Goal: Task Accomplishment & Management: Manage account settings

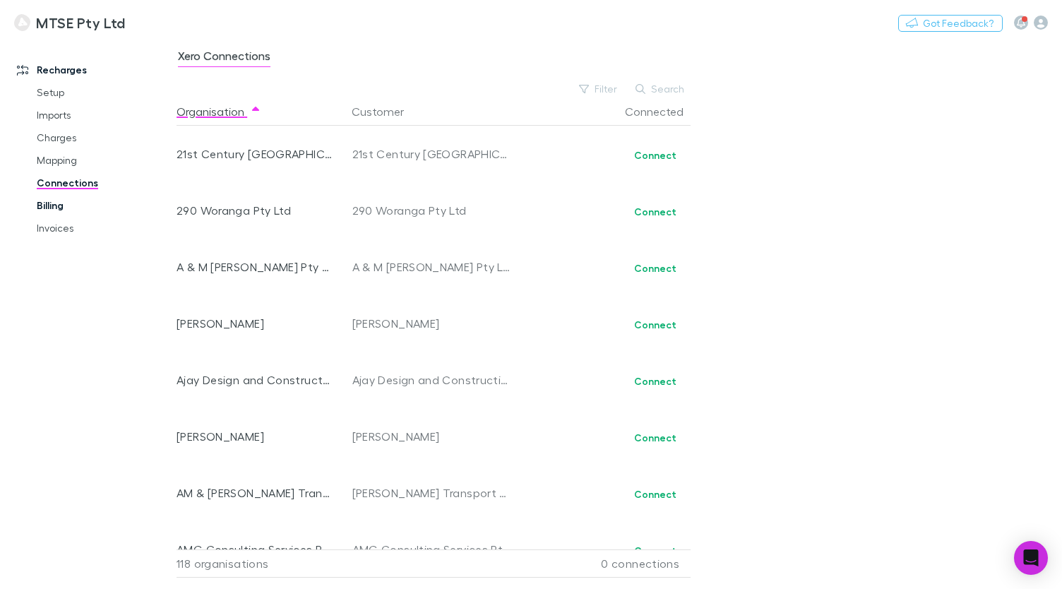
click at [87, 201] on link "Billing" at bounding box center [98, 205] width 151 height 23
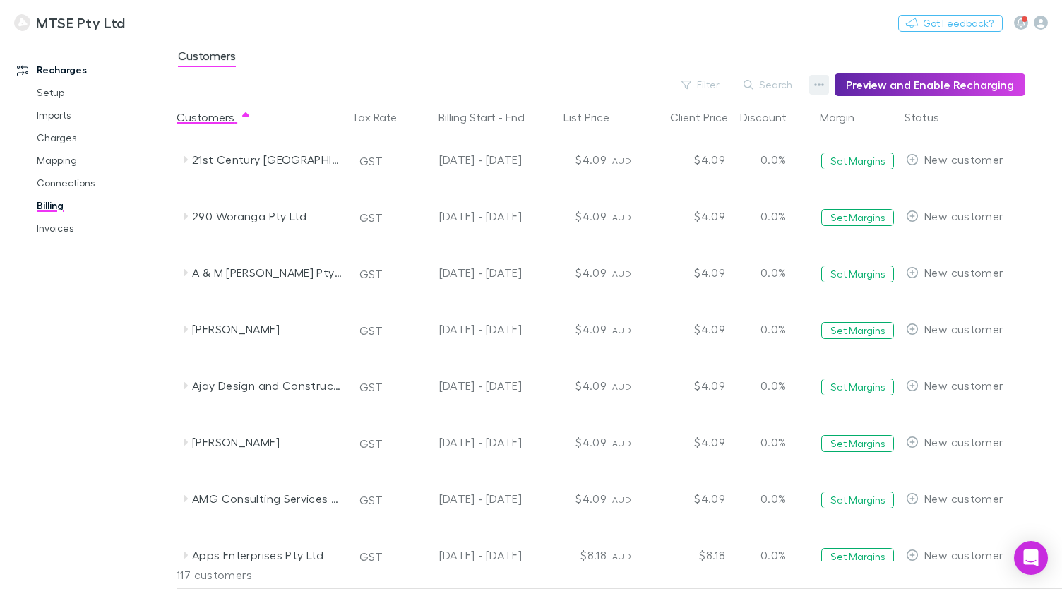
click at [824, 88] on icon "button" at bounding box center [819, 84] width 10 height 11
click at [733, 145] on p "Discount Split" at bounding box center [738, 138] width 194 height 25
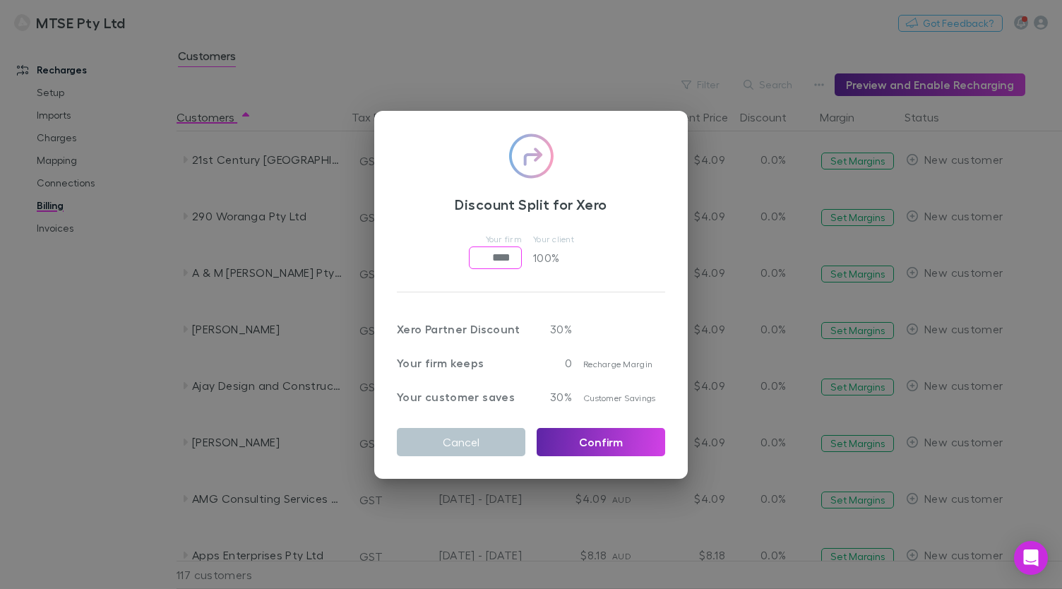
click at [512, 256] on input "****" at bounding box center [495, 257] width 53 height 23
click at [516, 340] on div "Your firm keeps" at bounding box center [456, 354] width 140 height 34
click at [556, 361] on p "0" at bounding box center [554, 362] width 35 height 17
click at [496, 260] on input "****" at bounding box center [495, 257] width 53 height 23
type input "****"
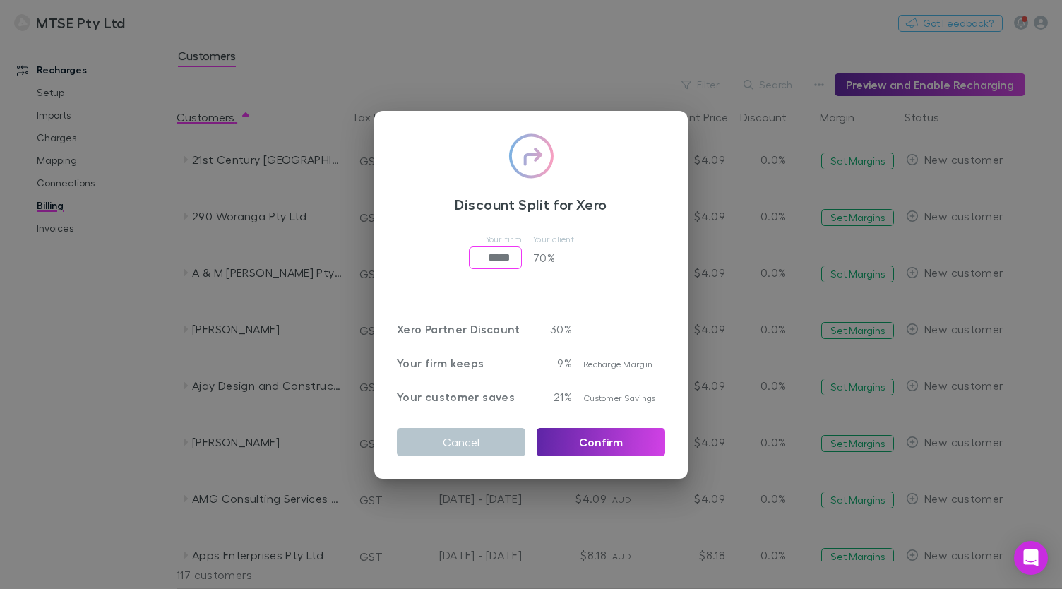
click at [474, 224] on div "Discount Split for Xero Your firm ***** ​ Your client 70 % Xero Partner Discoun…" at bounding box center [530, 295] width 313 height 368
click at [488, 250] on input "*****" at bounding box center [495, 257] width 53 height 23
type input "******"
click at [448, 234] on div "Your firm ****** ​ Your client 0 %" at bounding box center [531, 249] width 268 height 40
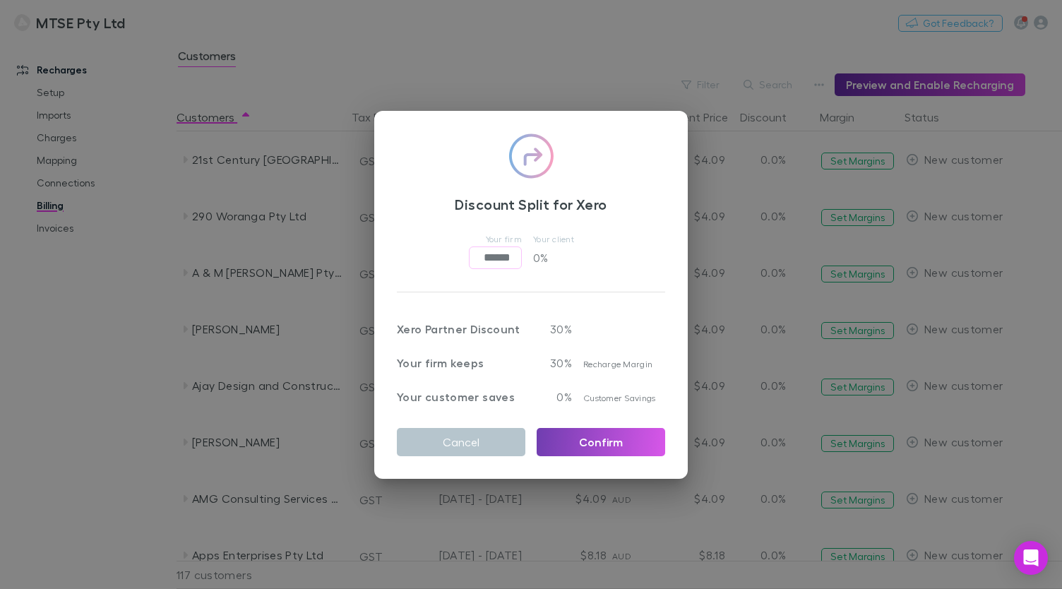
click at [578, 437] on button "Confirm" at bounding box center [601, 442] width 129 height 28
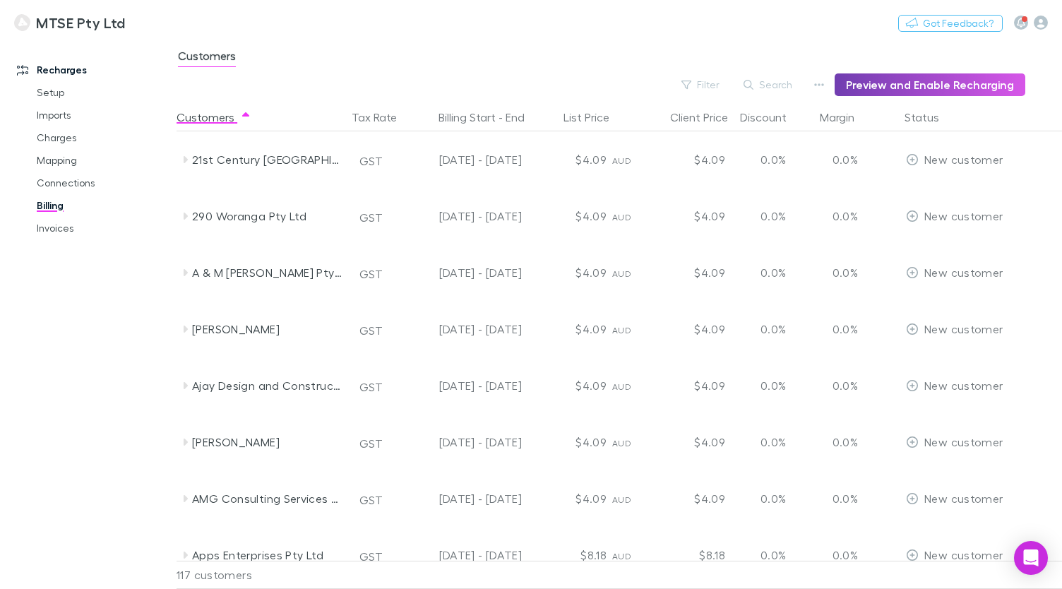
click at [859, 88] on button "Preview and Enable Recharging" at bounding box center [930, 84] width 191 height 23
click at [641, 60] on div "Customers" at bounding box center [619, 60] width 885 height 27
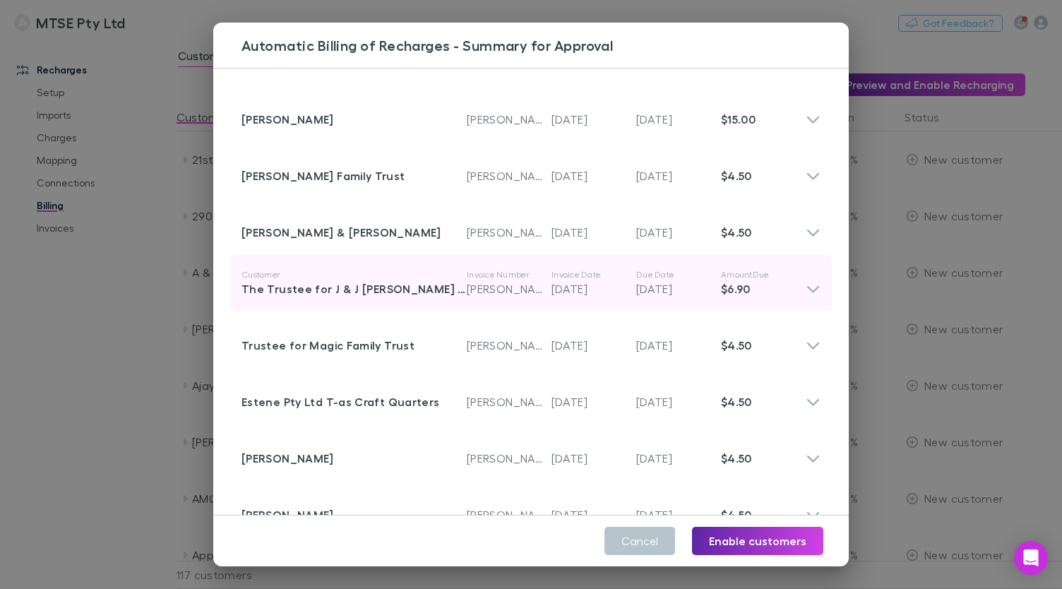
click at [803, 290] on p "$6.90" at bounding box center [763, 288] width 85 height 17
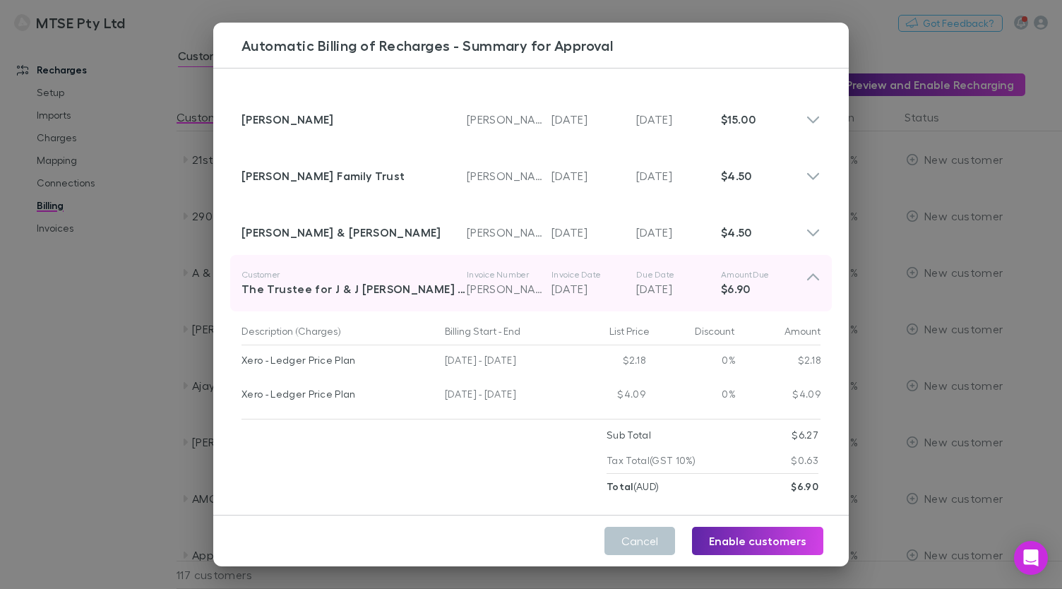
click at [803, 290] on p "$6.90" at bounding box center [763, 288] width 85 height 17
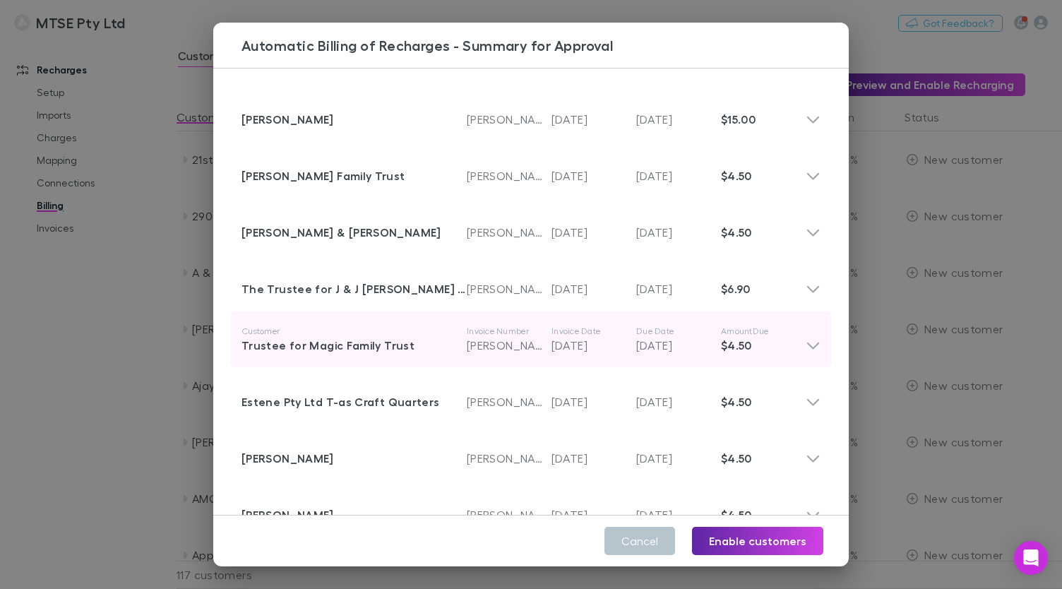
click at [815, 337] on icon at bounding box center [813, 339] width 15 height 28
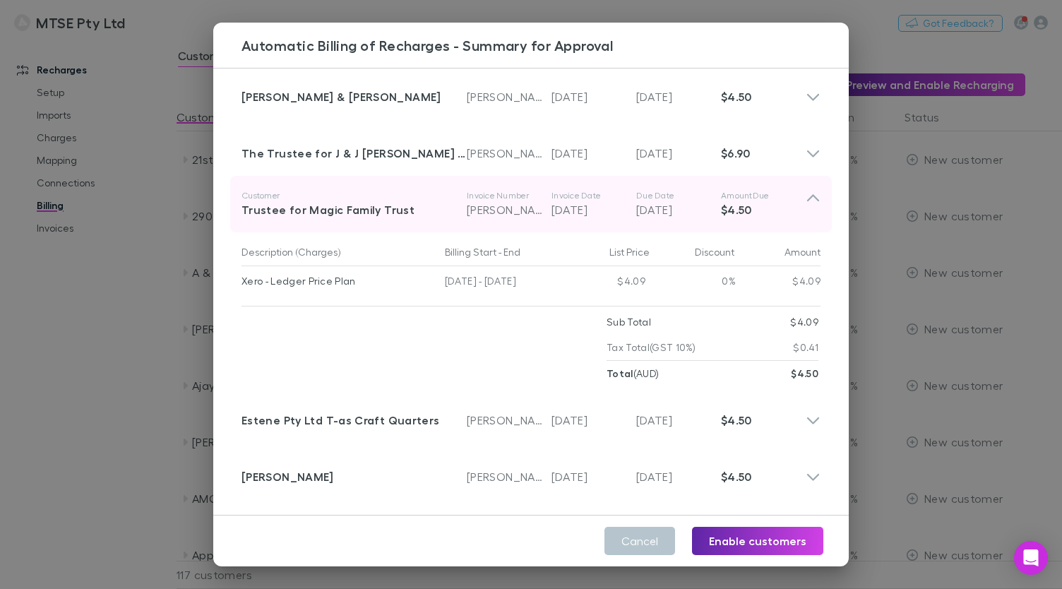
scroll to position [141, 0]
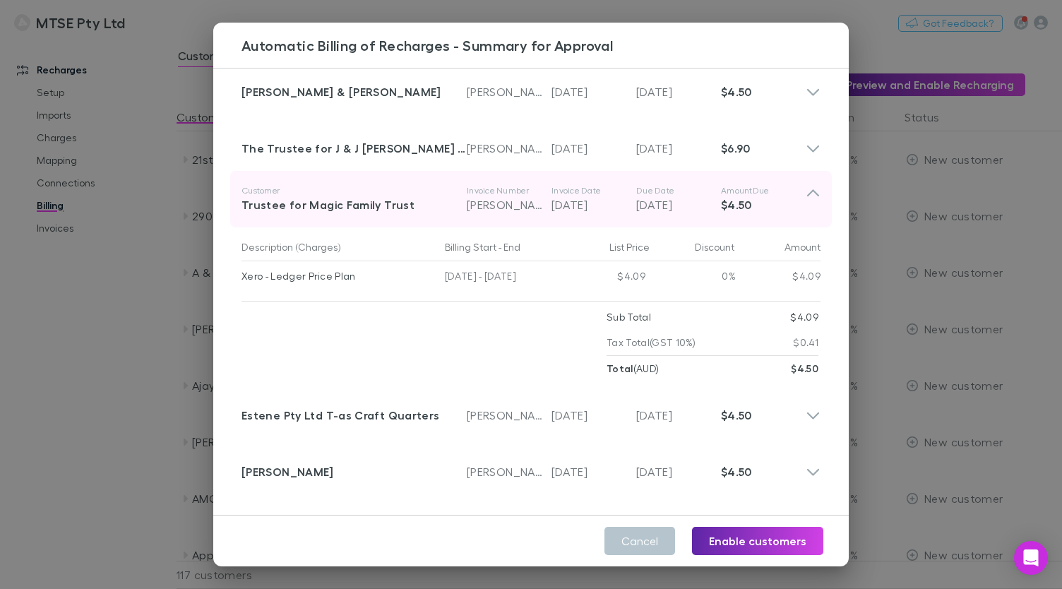
click at [811, 197] on icon at bounding box center [813, 199] width 15 height 28
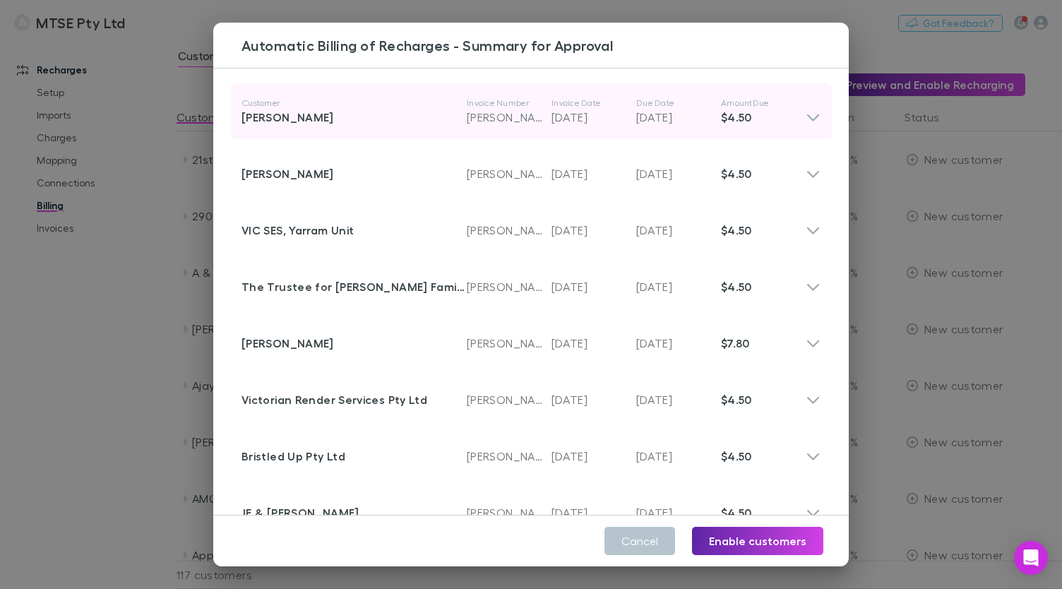
scroll to position [346, 0]
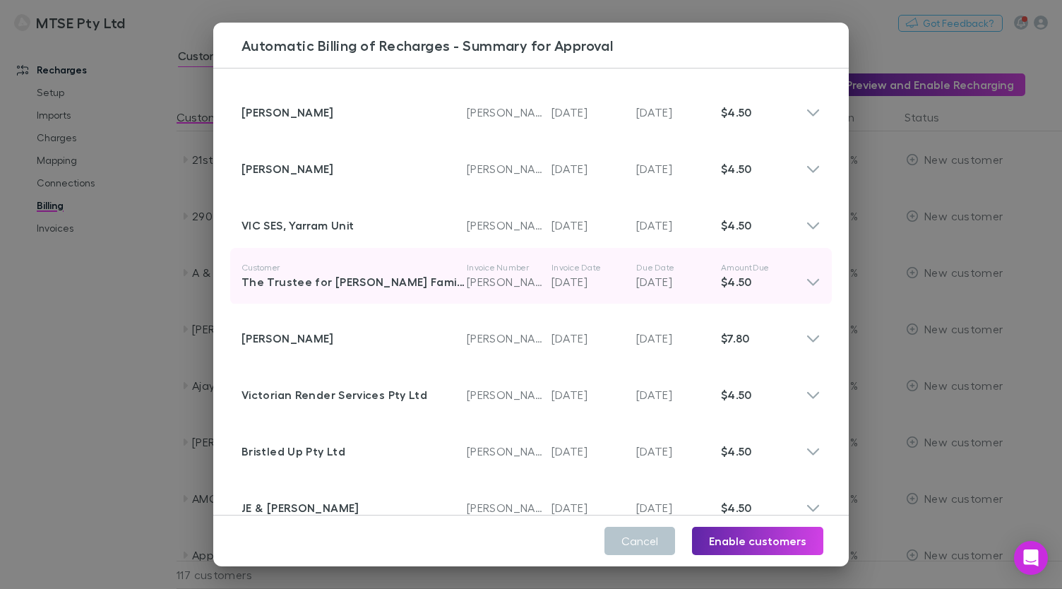
click at [813, 284] on icon at bounding box center [813, 282] width 12 height 7
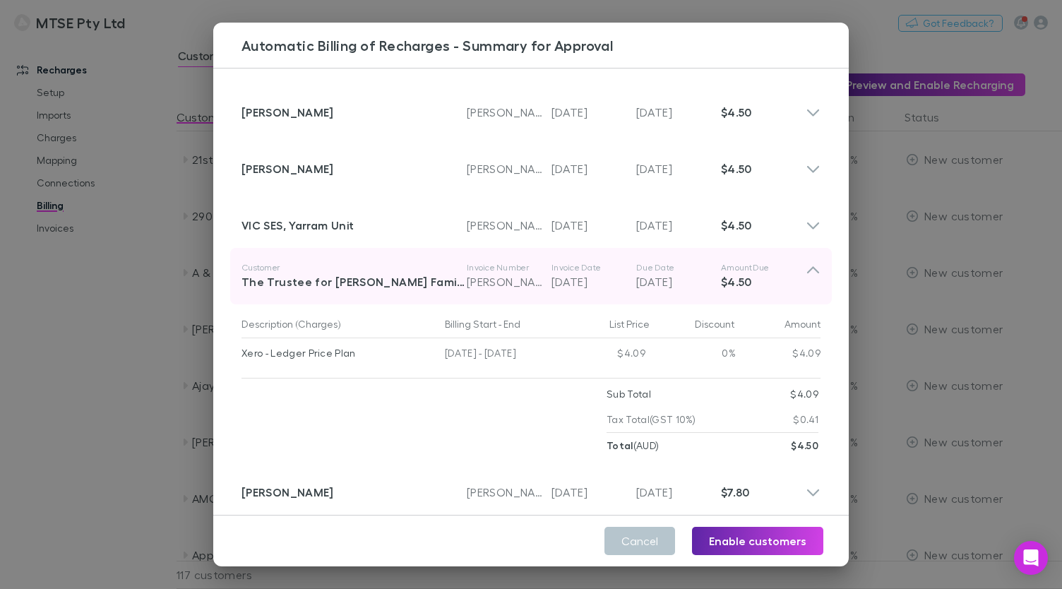
click at [813, 284] on icon at bounding box center [813, 276] width 15 height 28
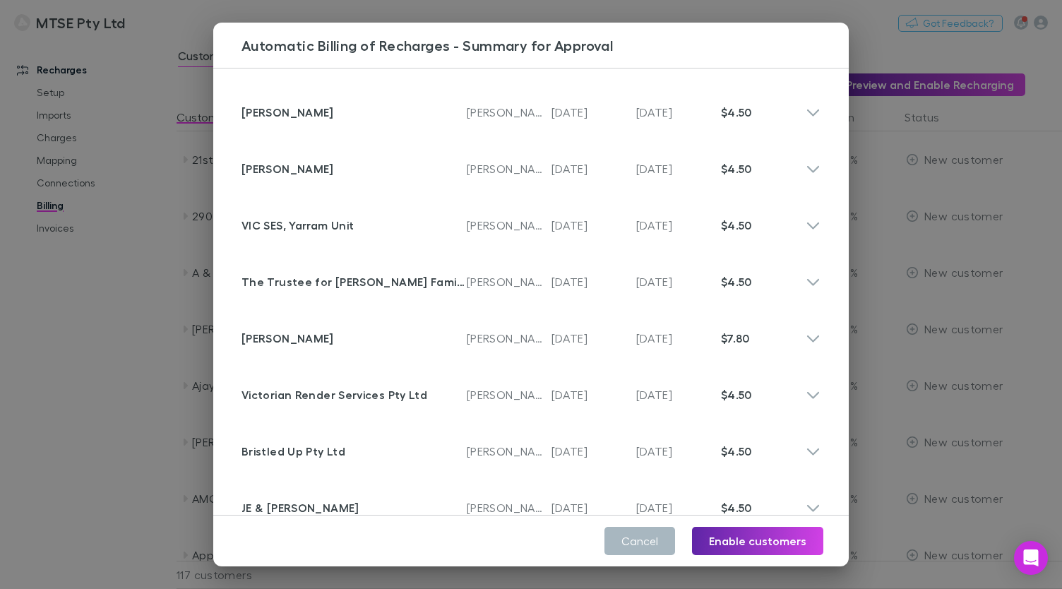
click at [642, 539] on button "Cancel" at bounding box center [639, 541] width 71 height 28
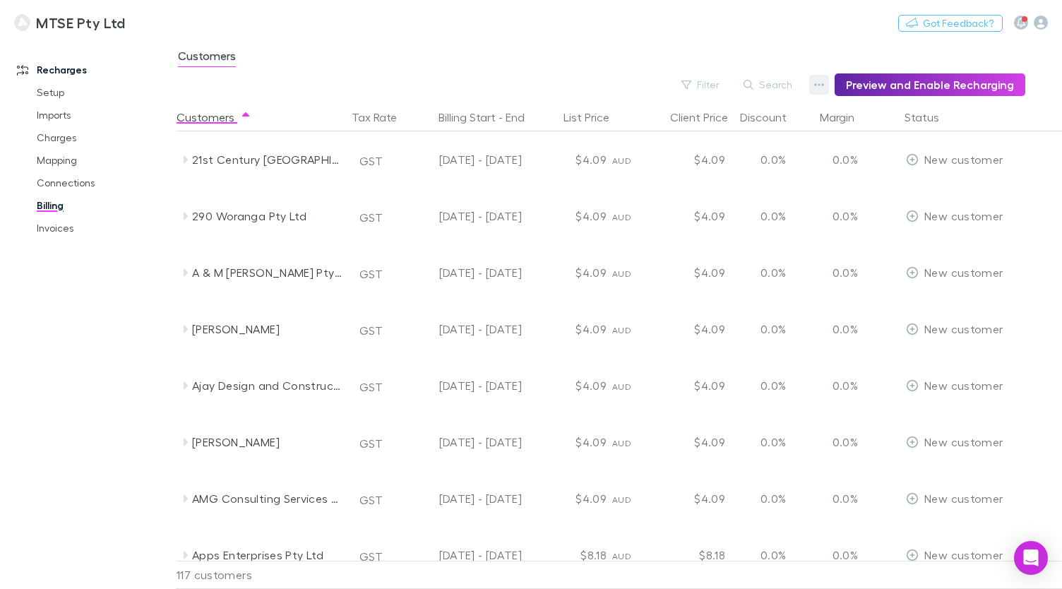
click at [823, 85] on icon "button" at bounding box center [819, 84] width 10 height 11
click at [725, 160] on p "Admin Fee" at bounding box center [738, 163] width 194 height 25
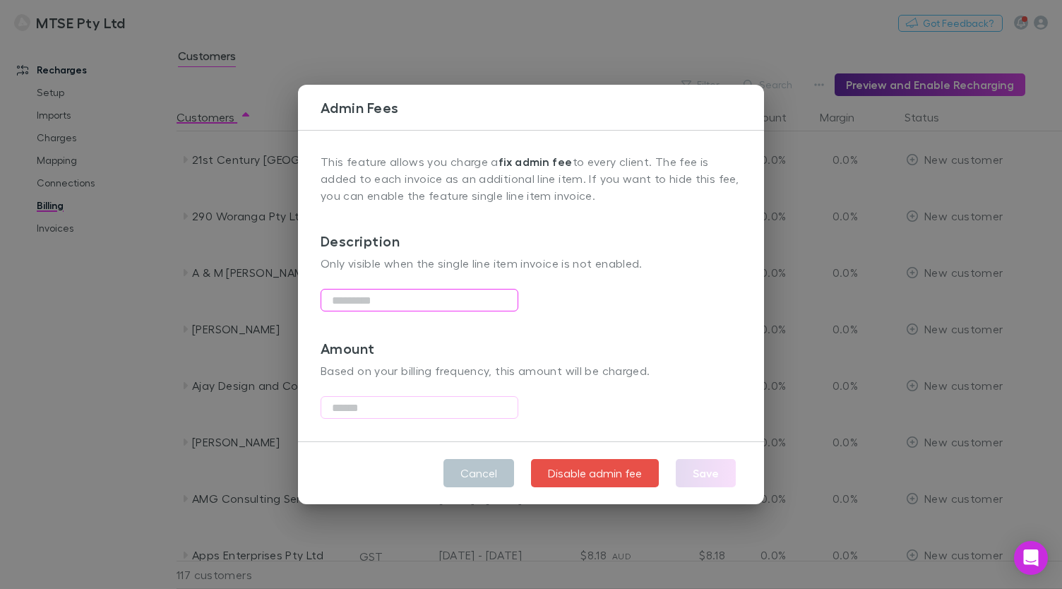
click at [460, 305] on input "text" at bounding box center [420, 300] width 198 height 23
click at [445, 398] on input "text" at bounding box center [420, 407] width 198 height 23
click at [464, 471] on button "Cancel" at bounding box center [478, 473] width 71 height 28
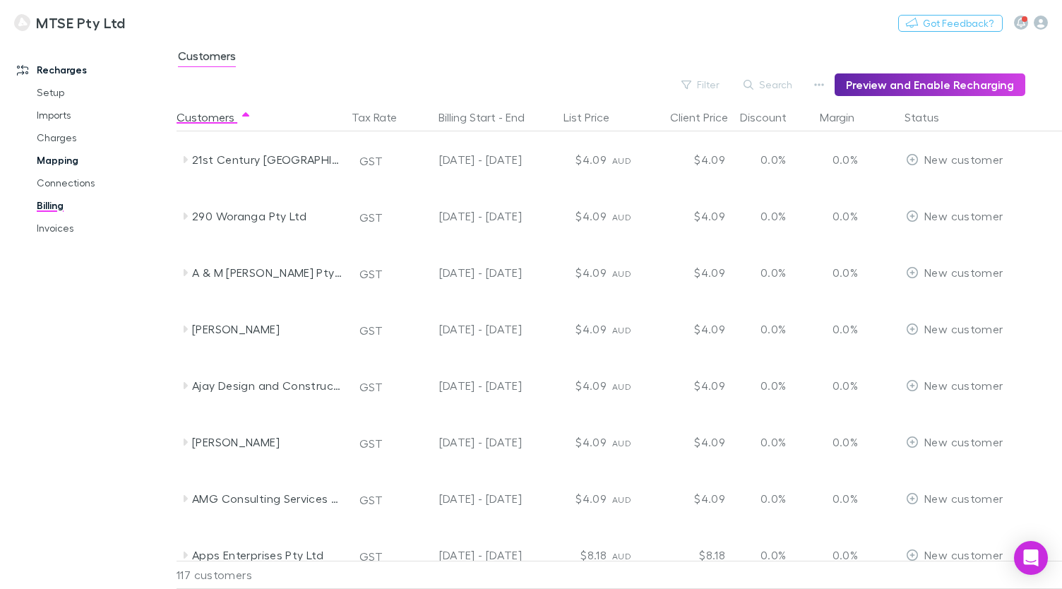
click at [85, 157] on link "Mapping" at bounding box center [98, 160] width 151 height 23
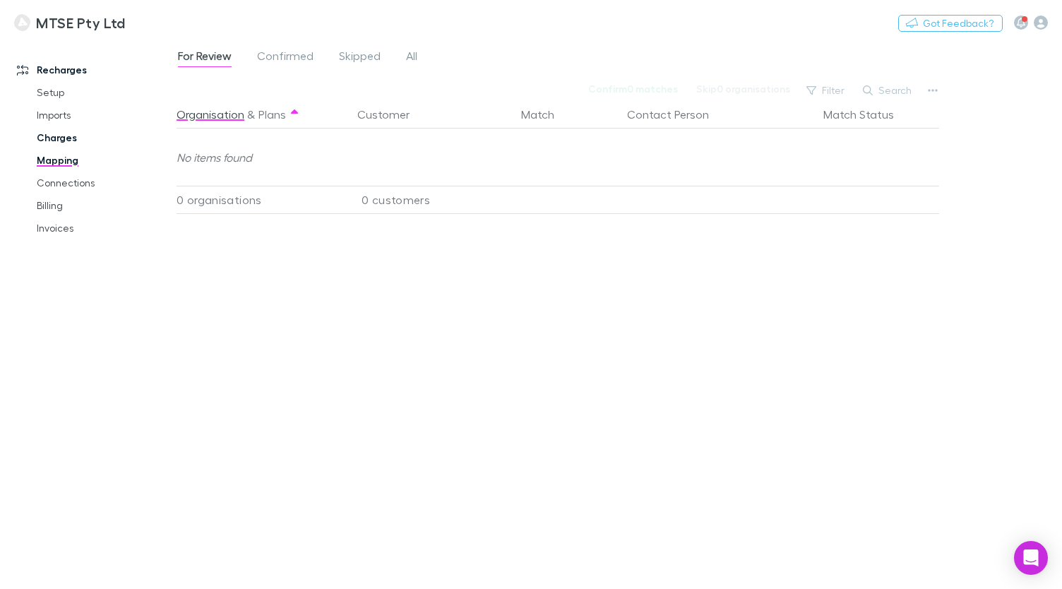
click at [79, 136] on link "Charges" at bounding box center [98, 137] width 151 height 23
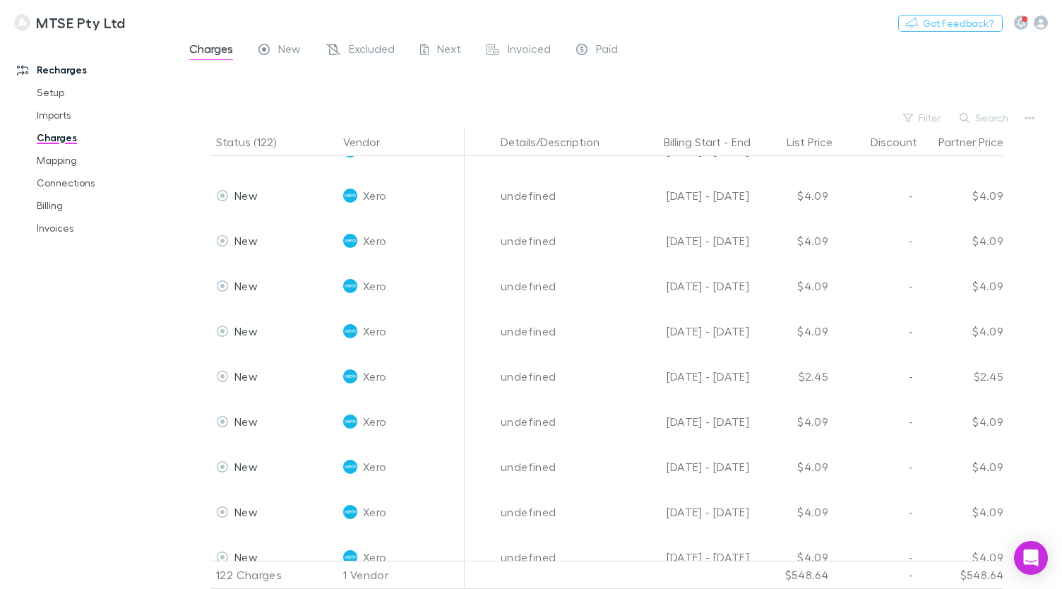
scroll to position [5124, 549]
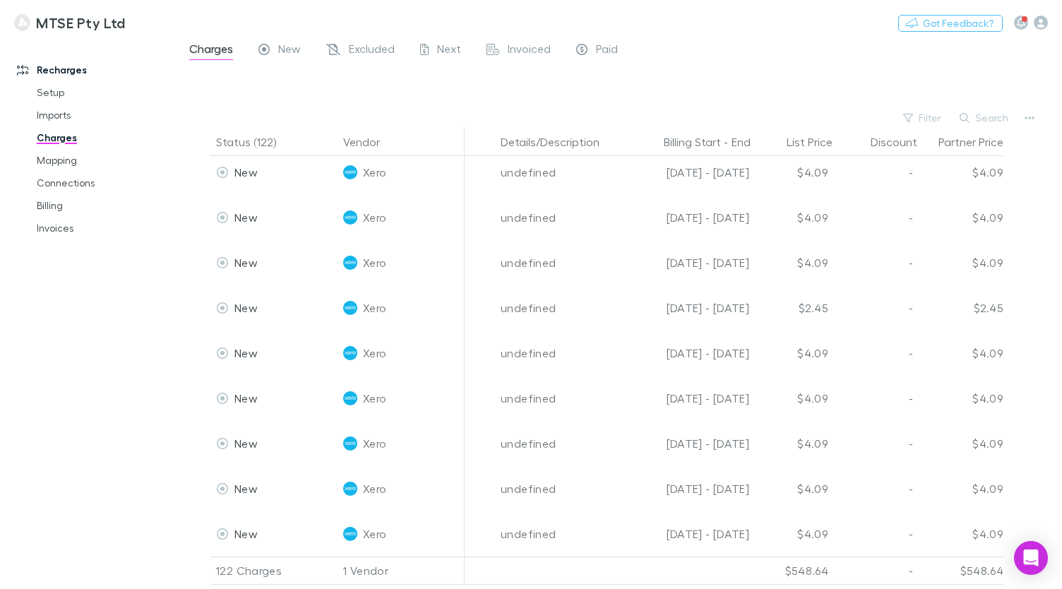
click at [583, 95] on div at bounding box center [632, 87] width 860 height 42
click at [640, 80] on div at bounding box center [632, 87] width 860 height 42
click at [587, 66] on div at bounding box center [632, 87] width 860 height 42
click at [588, 60] on link "Paid" at bounding box center [597, 51] width 44 height 23
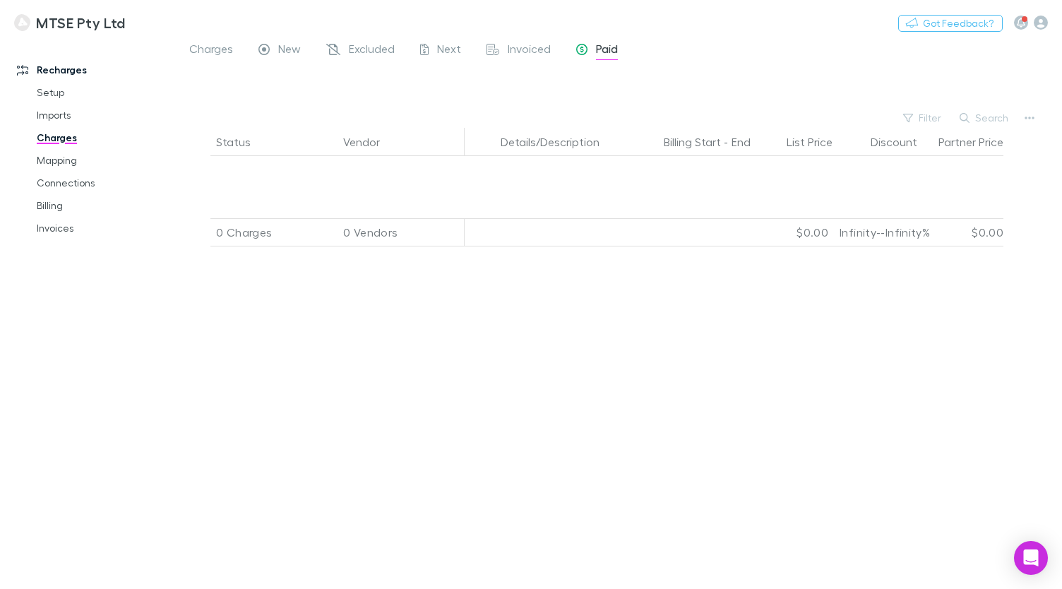
click at [671, 71] on div at bounding box center [632, 87] width 860 height 42
click at [522, 52] on span "Invoiced" at bounding box center [529, 51] width 43 height 18
click at [97, 172] on link "Connections" at bounding box center [98, 183] width 151 height 23
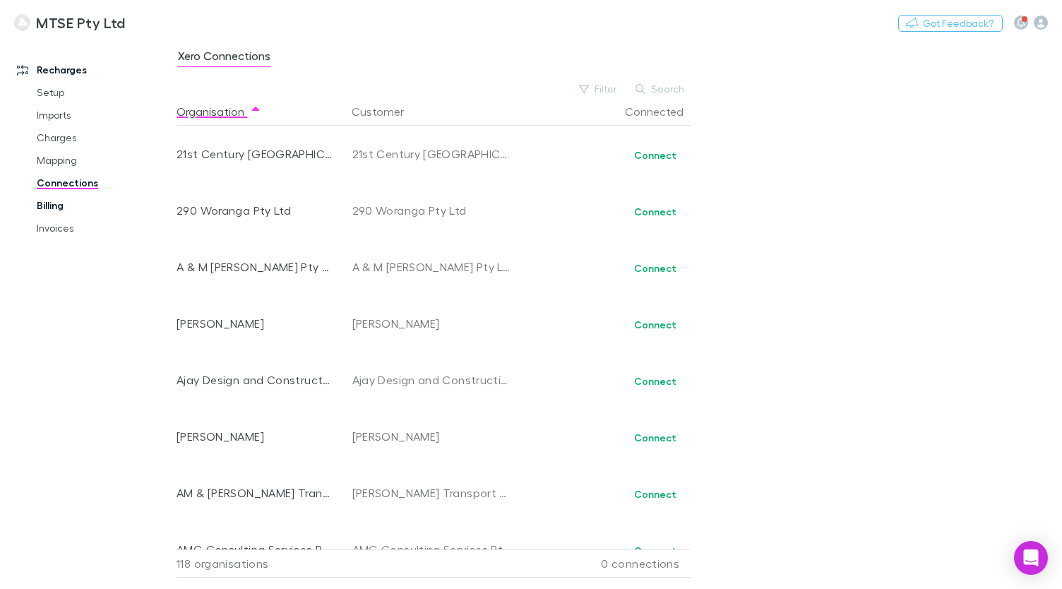
click at [88, 208] on link "Billing" at bounding box center [98, 205] width 151 height 23
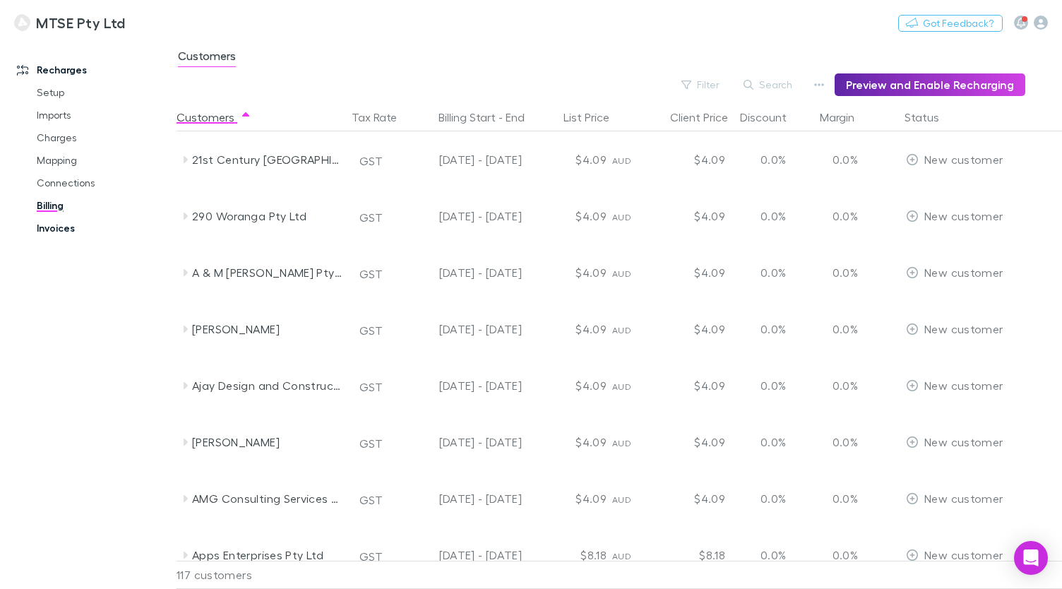
click at [83, 232] on link "Invoices" at bounding box center [98, 228] width 151 height 23
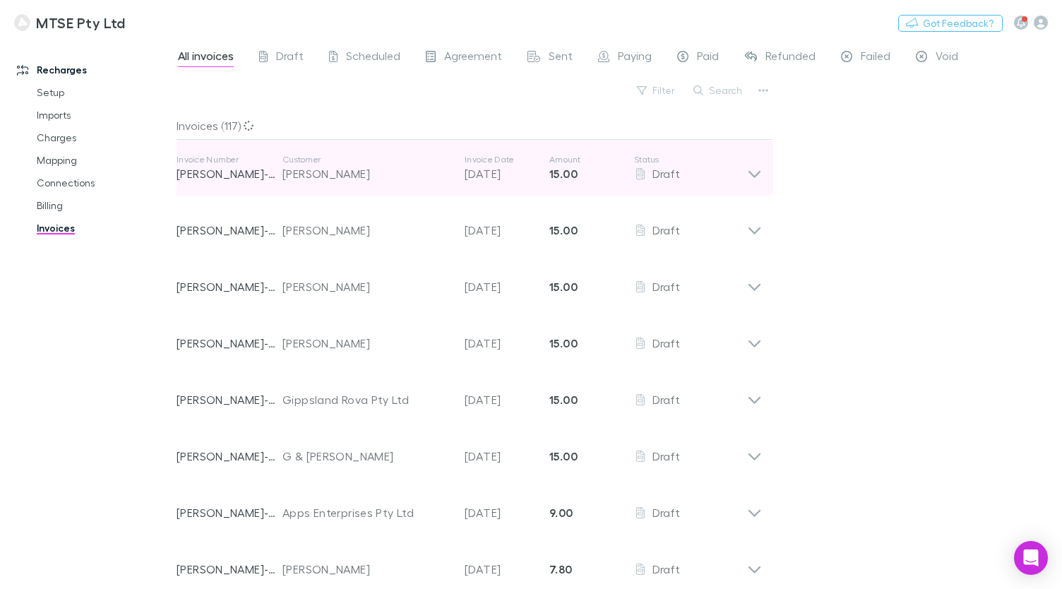
click at [366, 173] on div "[PERSON_NAME]" at bounding box center [366, 173] width 168 height 17
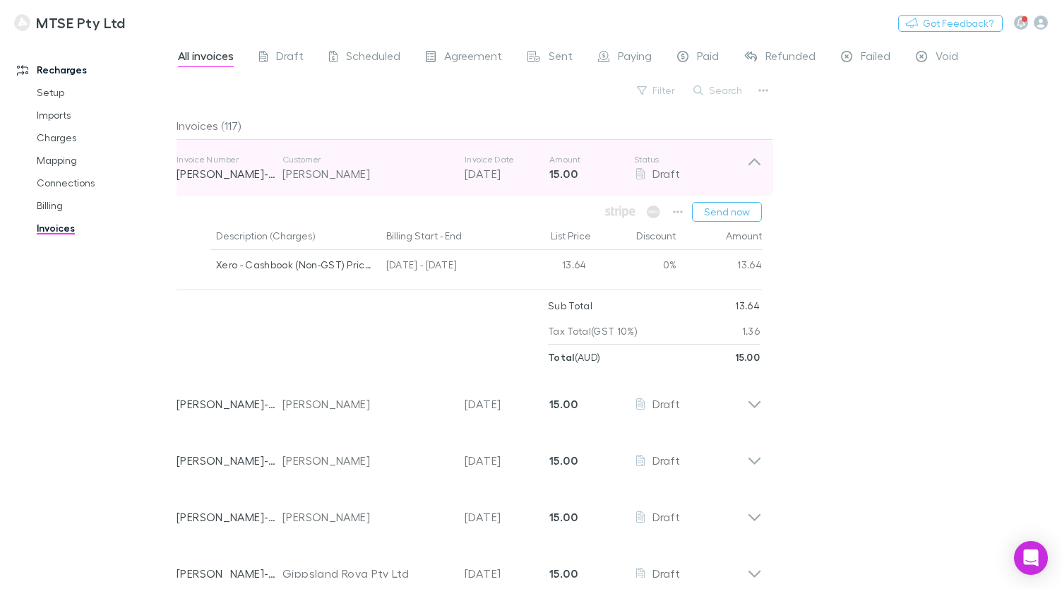
click at [393, 179] on div "[PERSON_NAME]" at bounding box center [366, 173] width 168 height 17
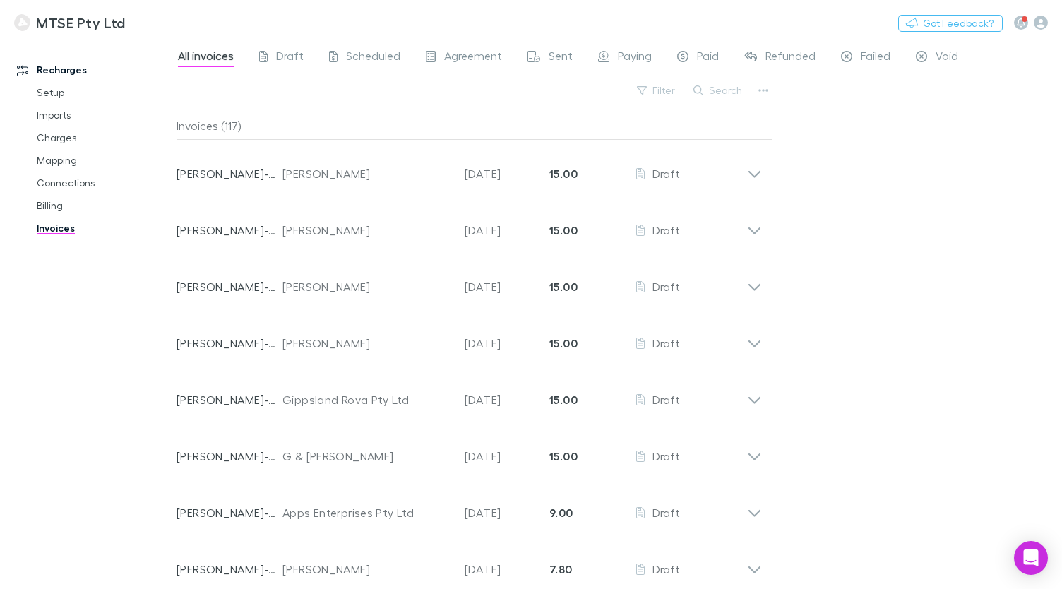
click at [847, 96] on div "All invoices Draft Scheduled Agreement Sent Paying Paid Refunded Failed Void Fi…" at bounding box center [619, 314] width 885 height 549
